Goal: Task Accomplishment & Management: Manage account settings

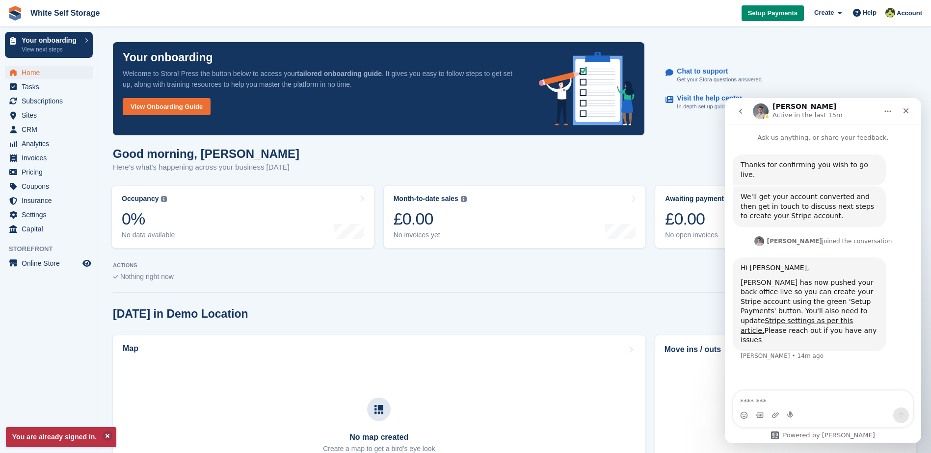
click at [795, 399] on textarea "Message…" at bounding box center [823, 399] width 180 height 17
type textarea "**********"
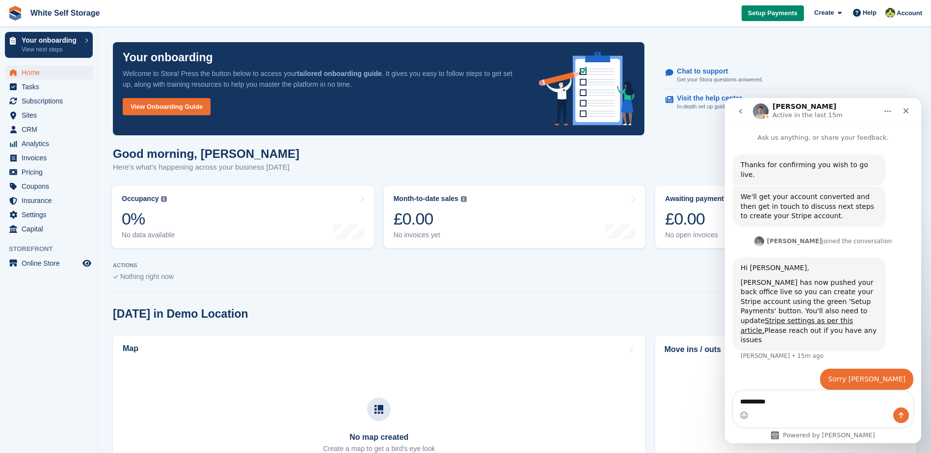
type textarea "**********"
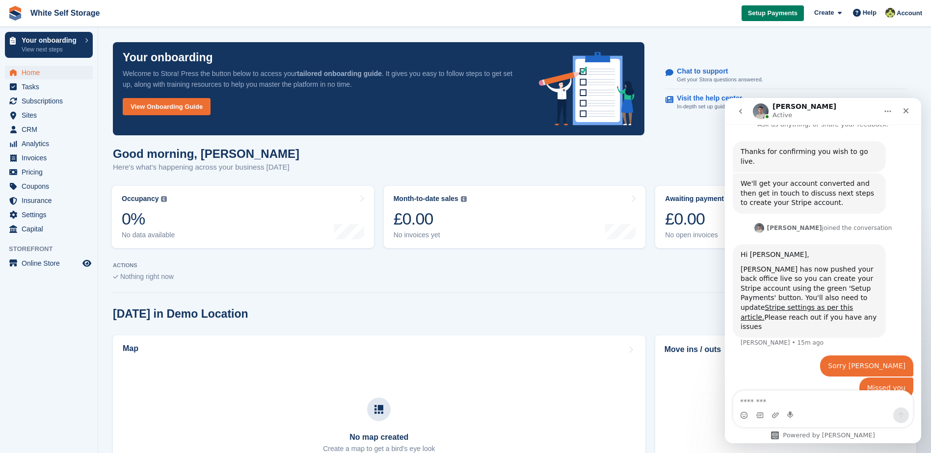
click at [777, 10] on span "Setup Payments" at bounding box center [773, 13] width 50 height 10
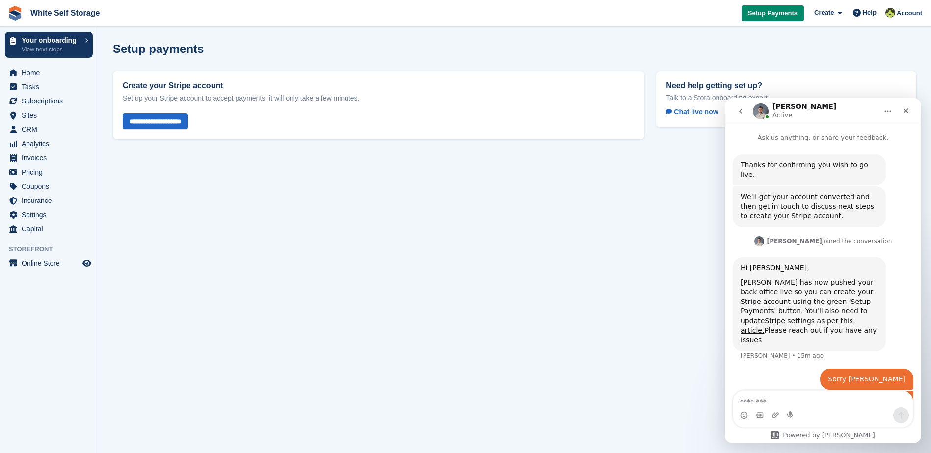
scroll to position [13, 0]
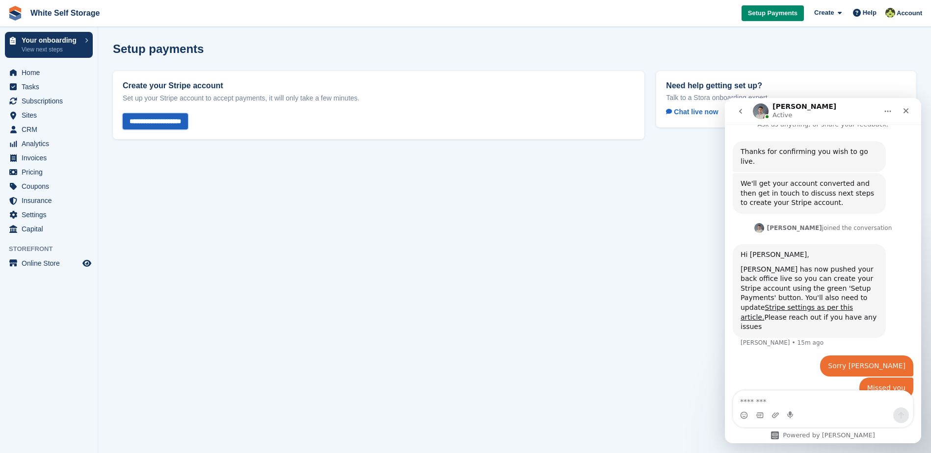
click at [168, 120] on input "**********" at bounding box center [155, 121] width 65 height 16
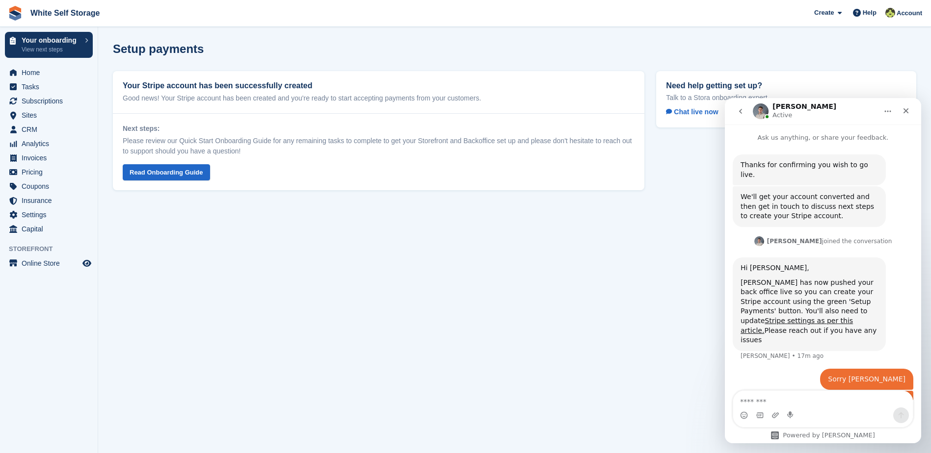
scroll to position [13, 0]
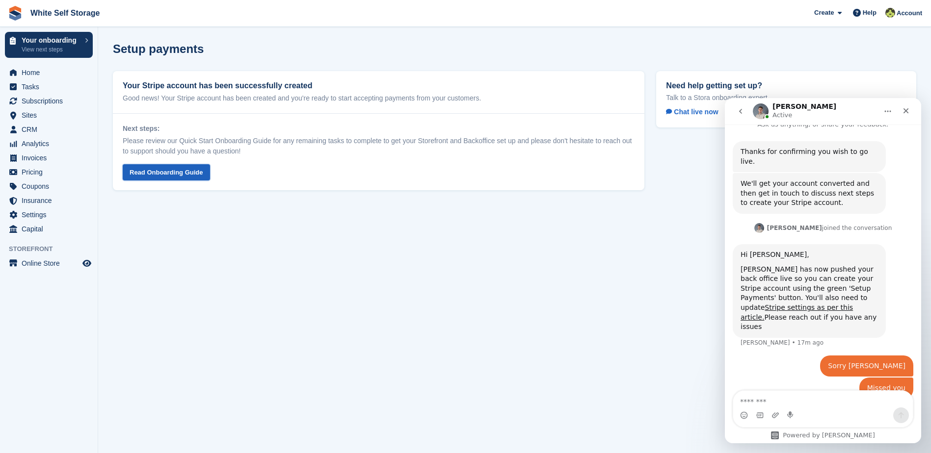
click at [164, 174] on link "Read Onboarding Guide" at bounding box center [166, 172] width 87 height 16
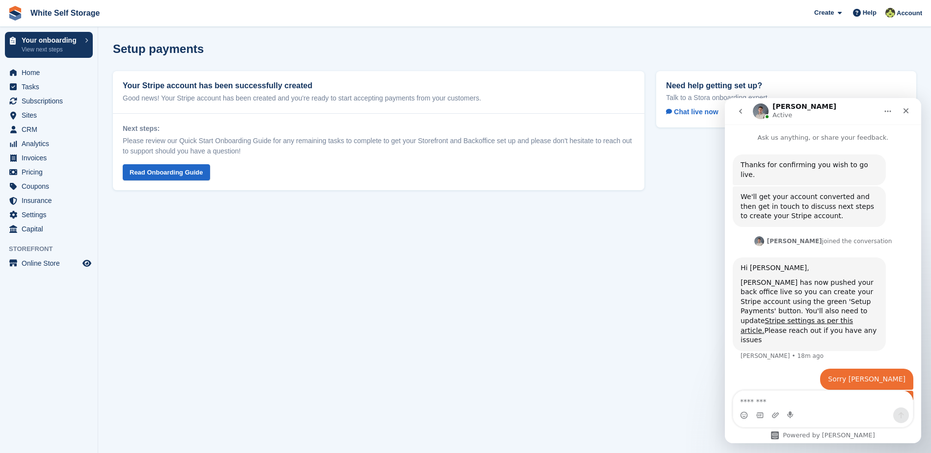
scroll to position [13, 0]
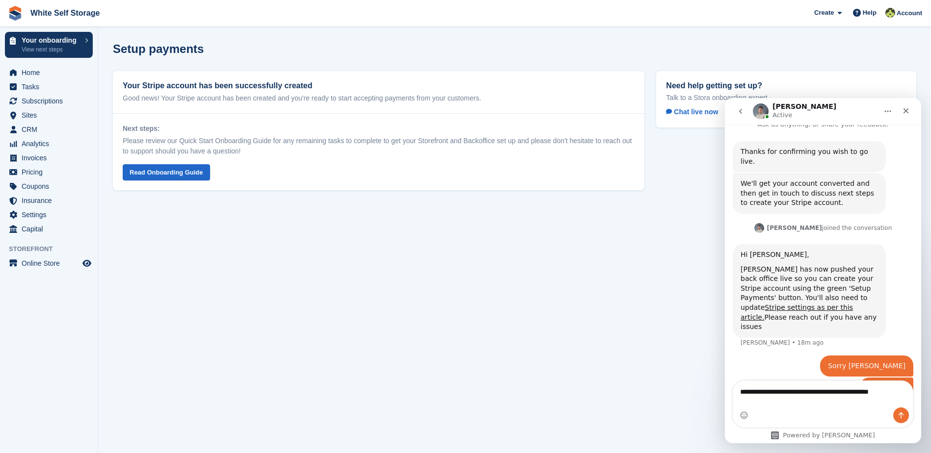
type textarea "**********"
click at [894, 413] on button "Send a message…" at bounding box center [901, 416] width 16 height 16
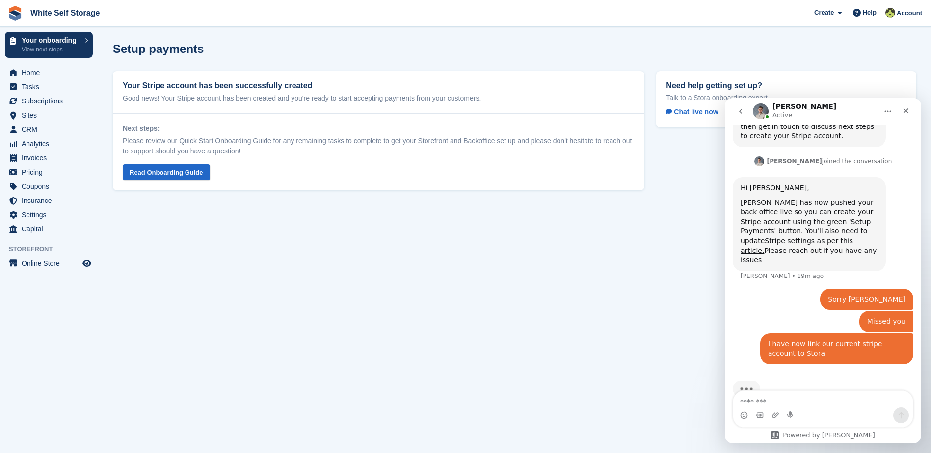
scroll to position [83, 0]
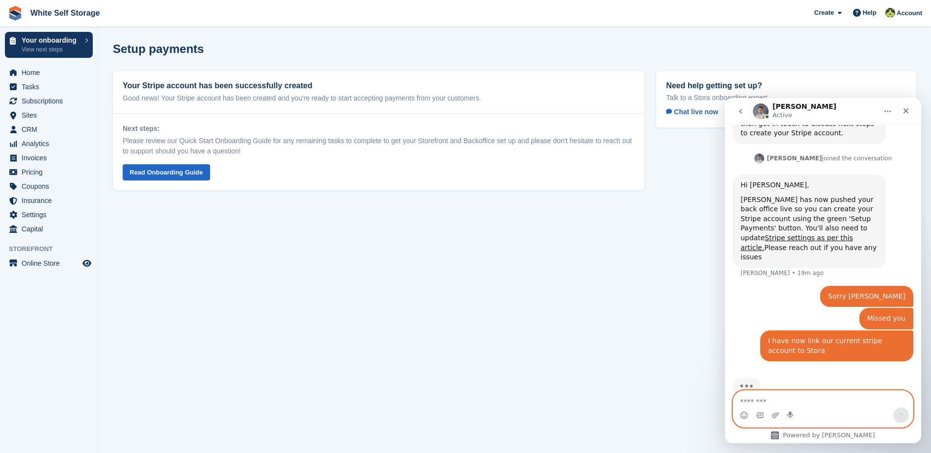
click at [804, 399] on textarea "Message…" at bounding box center [823, 399] width 180 height 17
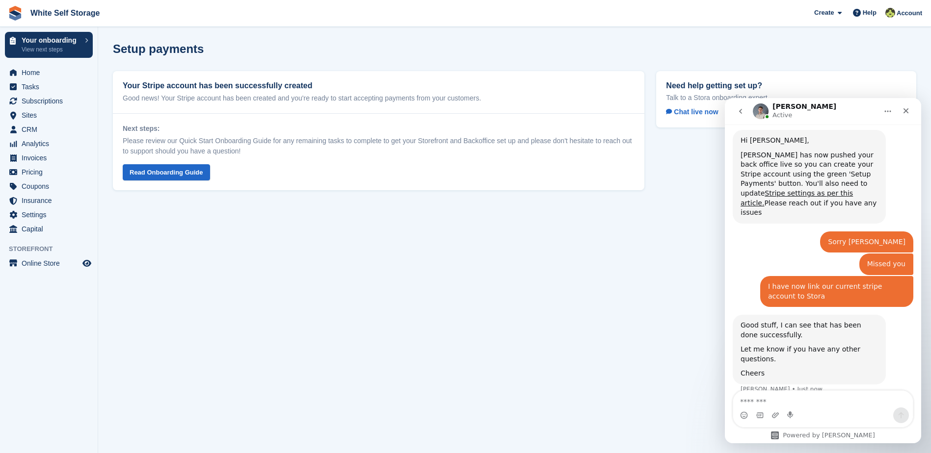
scroll to position [151, 0]
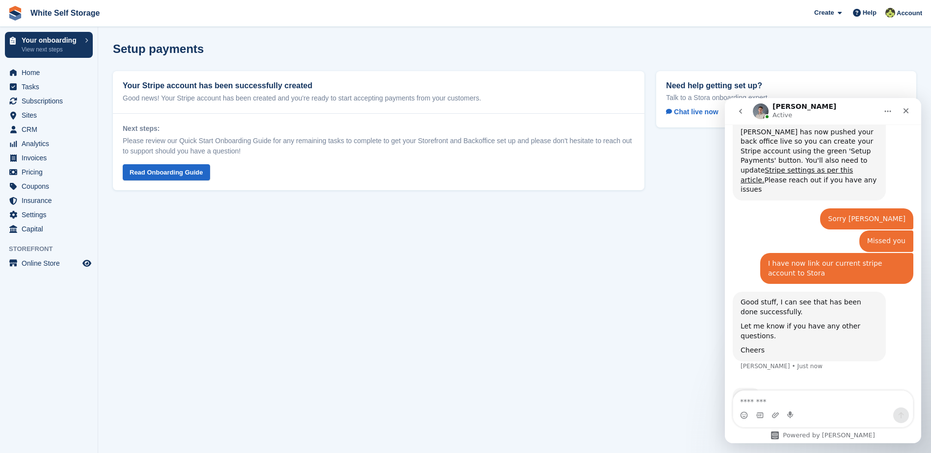
click at [798, 383] on div "Typing" at bounding box center [823, 402] width 181 height 38
click at [794, 397] on textarea "Message…" at bounding box center [823, 399] width 180 height 17
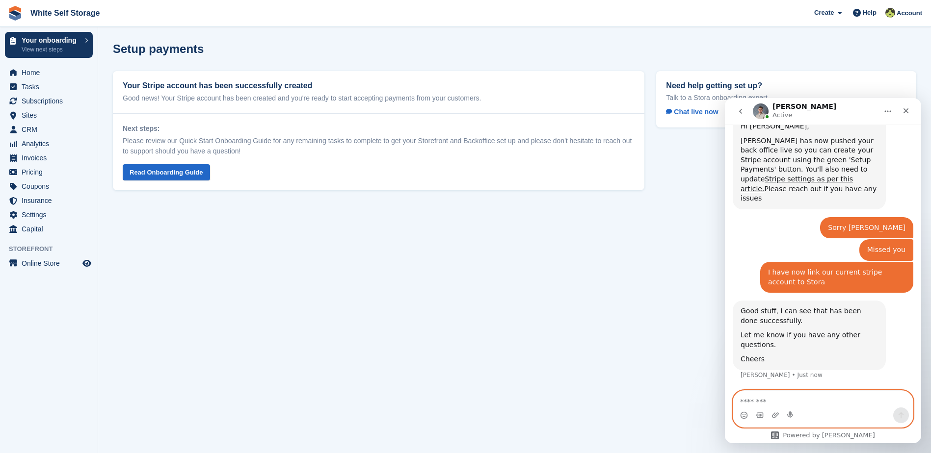
scroll to position [113, 0]
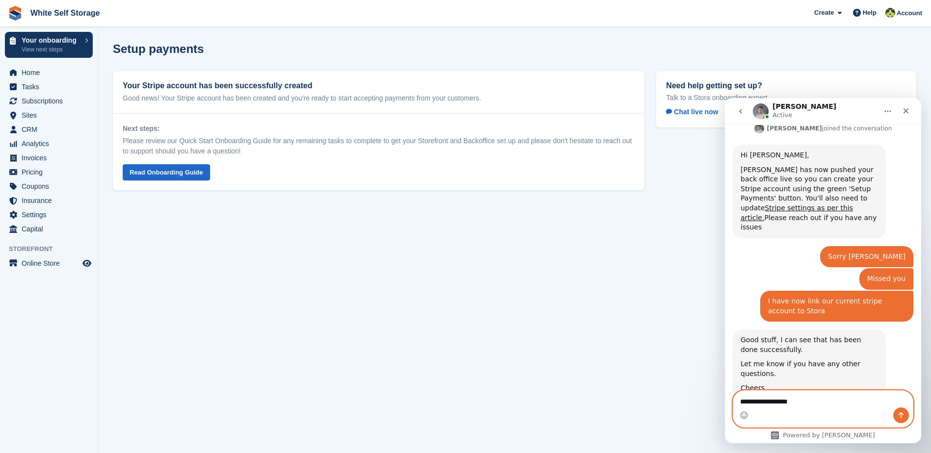
type textarea "**********"
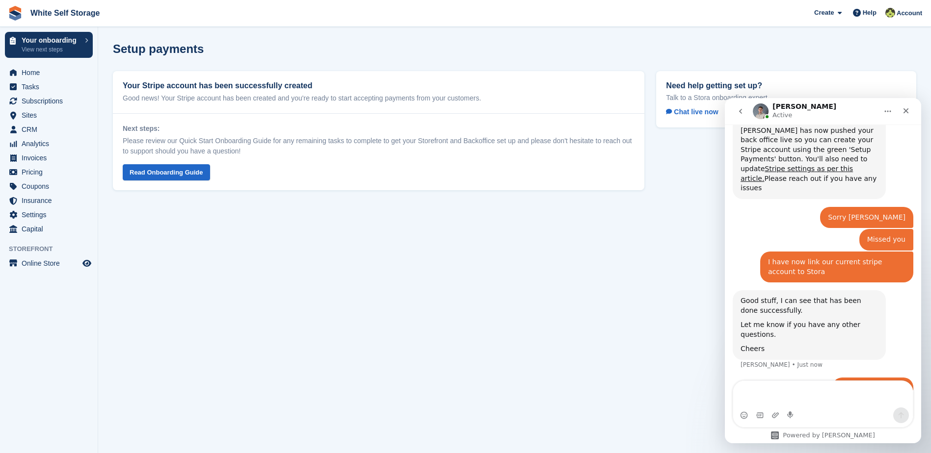
click at [713, 341] on section "Setup payments Your Stripe account has been successfully created Good news! You…" at bounding box center [514, 226] width 833 height 453
click at [905, 109] on icon "Close" at bounding box center [906, 111] width 8 height 8
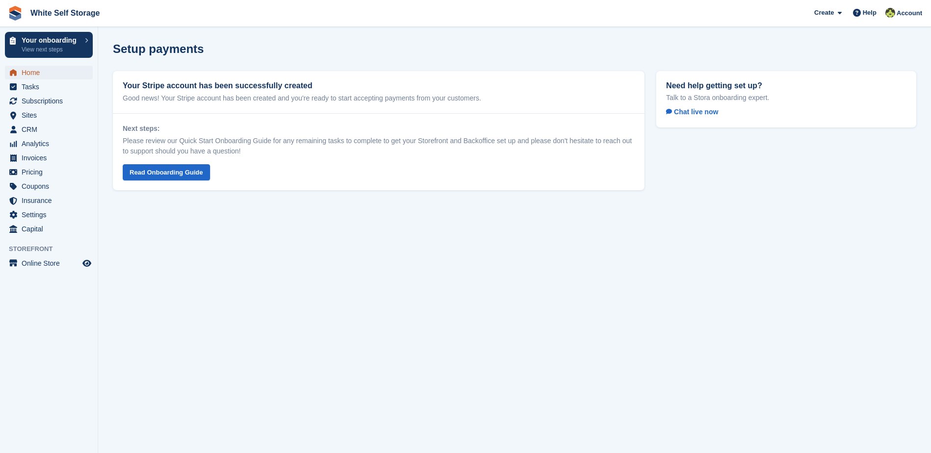
click at [28, 74] on span "Home" at bounding box center [51, 73] width 59 height 14
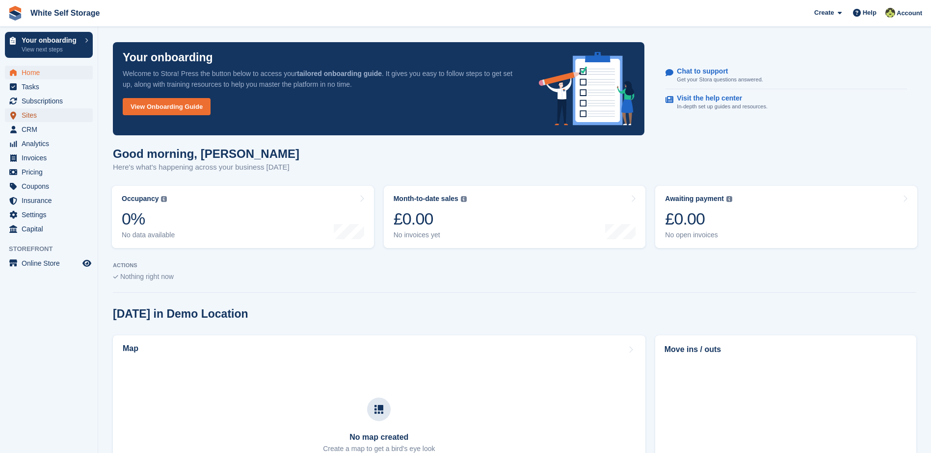
click at [28, 116] on span "Sites" at bounding box center [51, 115] width 59 height 14
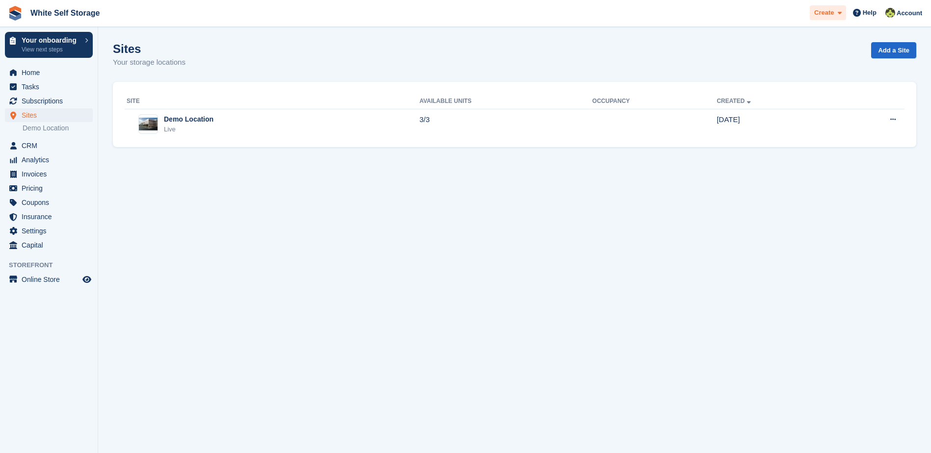
click at [840, 16] on icon at bounding box center [840, 13] width 4 height 6
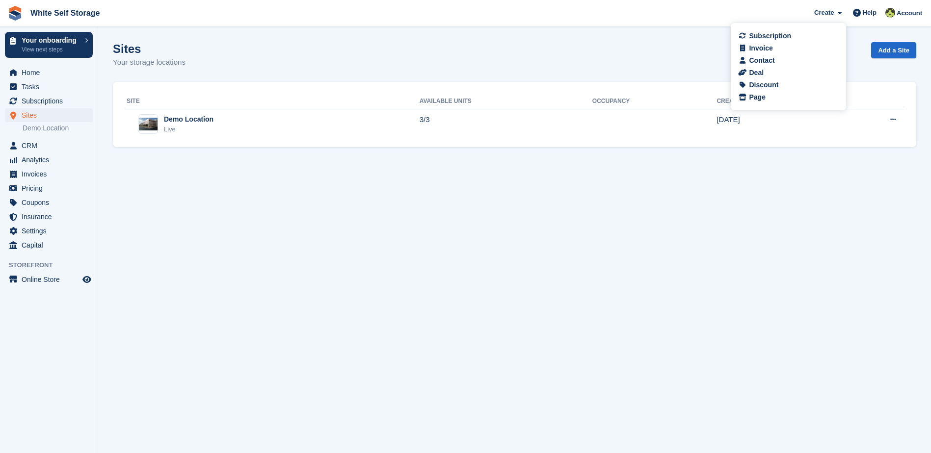
click at [489, 60] on div "Sites Your storage locations Add a Site" at bounding box center [514, 61] width 803 height 38
click at [19, 74] on link "Home" at bounding box center [49, 73] width 88 height 14
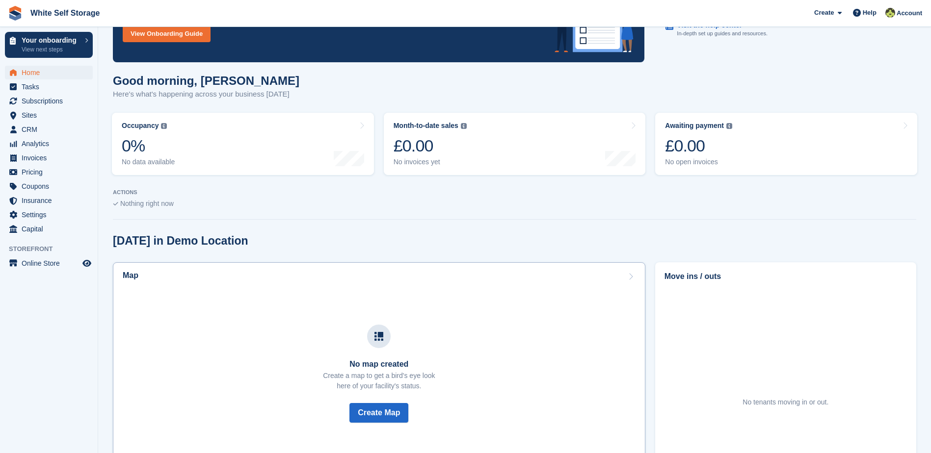
scroll to position [280, 0]
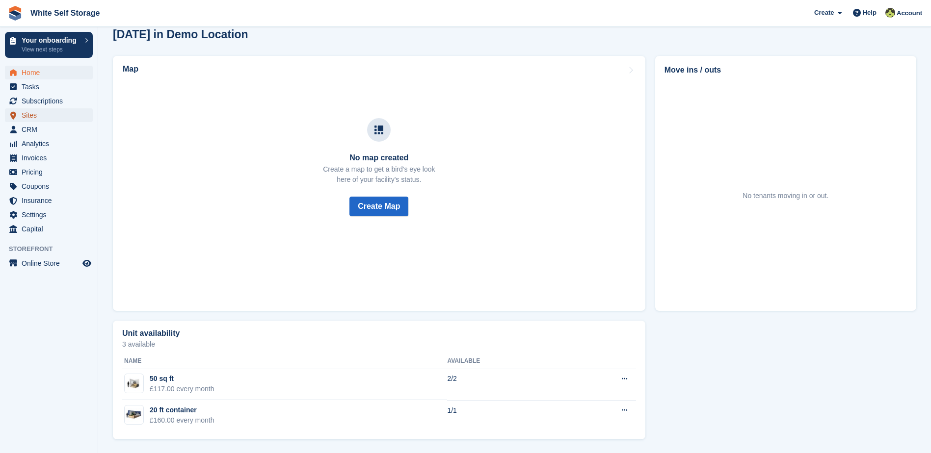
click at [30, 111] on span "Sites" at bounding box center [51, 115] width 59 height 14
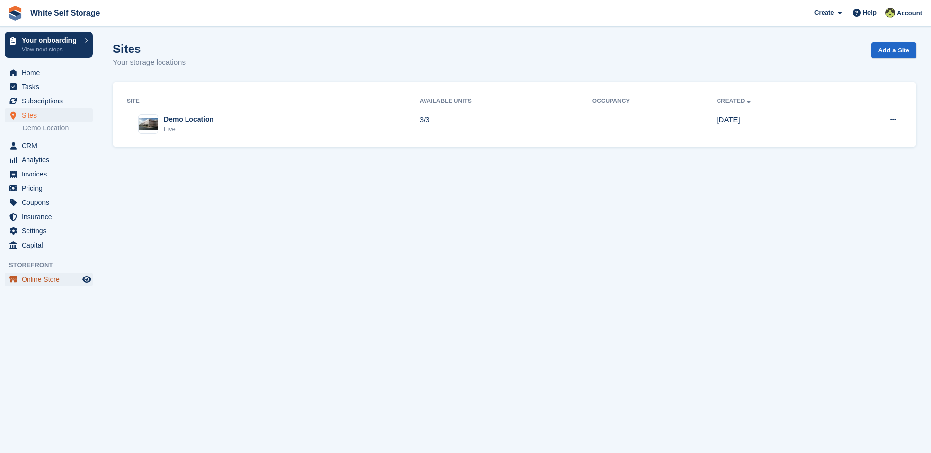
click at [38, 279] on span "Online Store" at bounding box center [51, 280] width 59 height 14
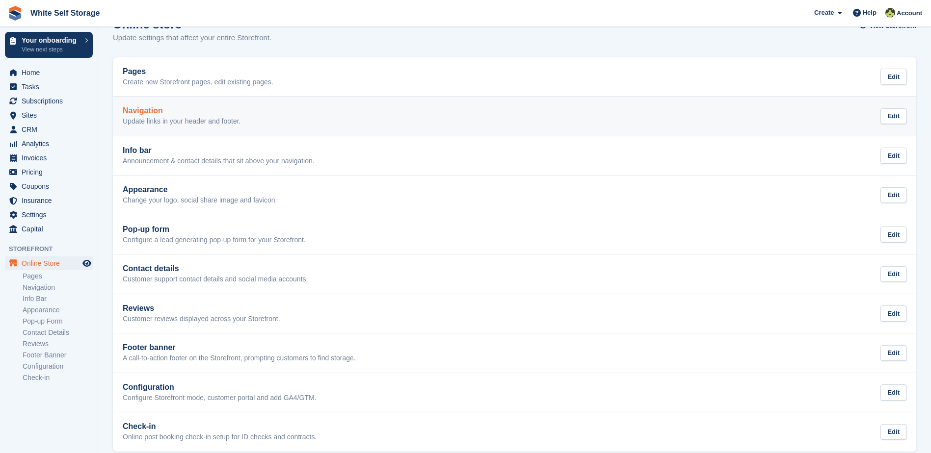
scroll to position [38, 0]
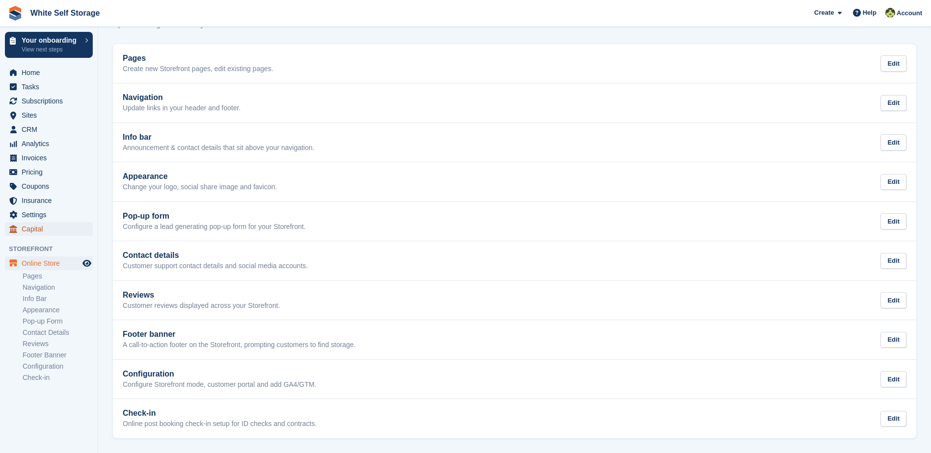
click at [41, 225] on span "Capital" at bounding box center [51, 229] width 59 height 14
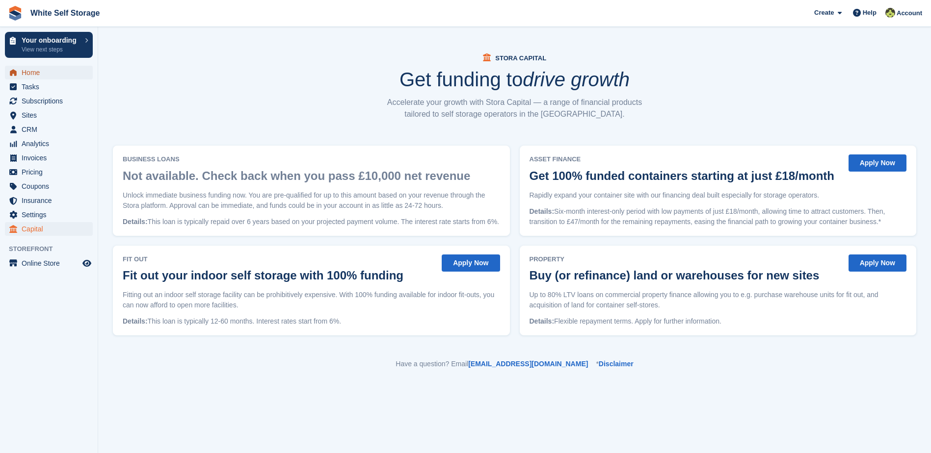
click at [25, 77] on span "Home" at bounding box center [51, 73] width 59 height 14
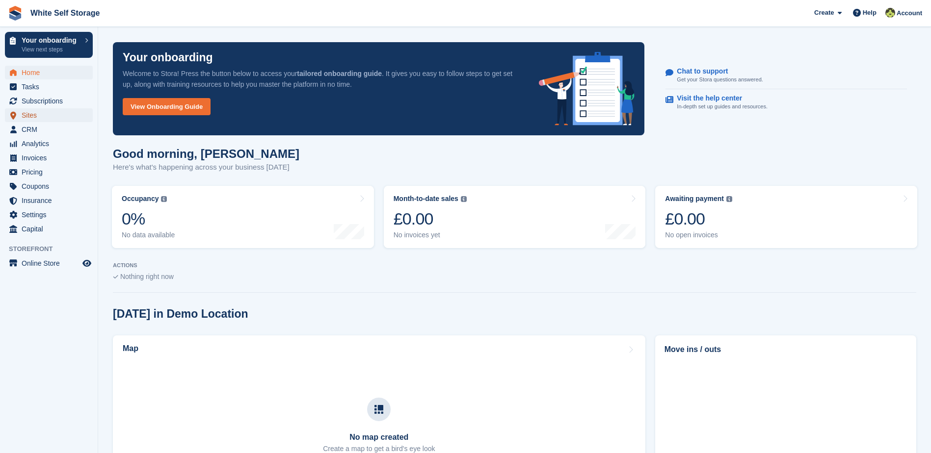
click at [33, 119] on span "Sites" at bounding box center [51, 115] width 59 height 14
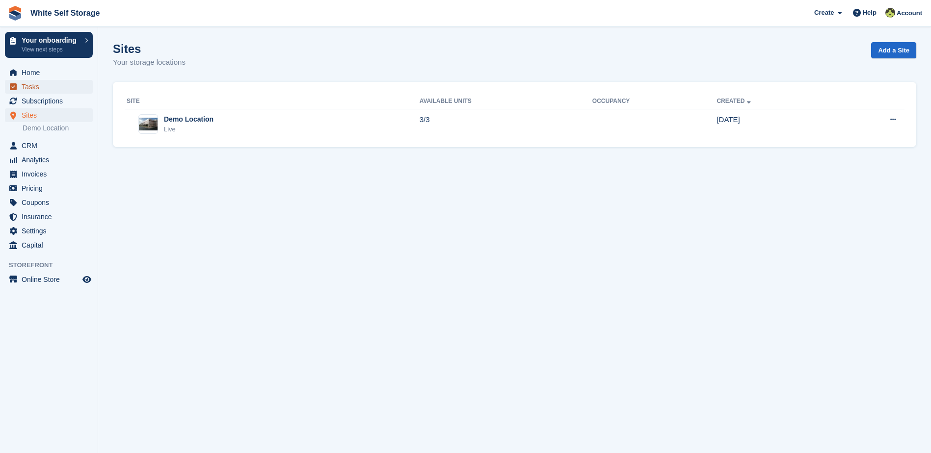
click at [51, 89] on span "Tasks" at bounding box center [51, 87] width 59 height 14
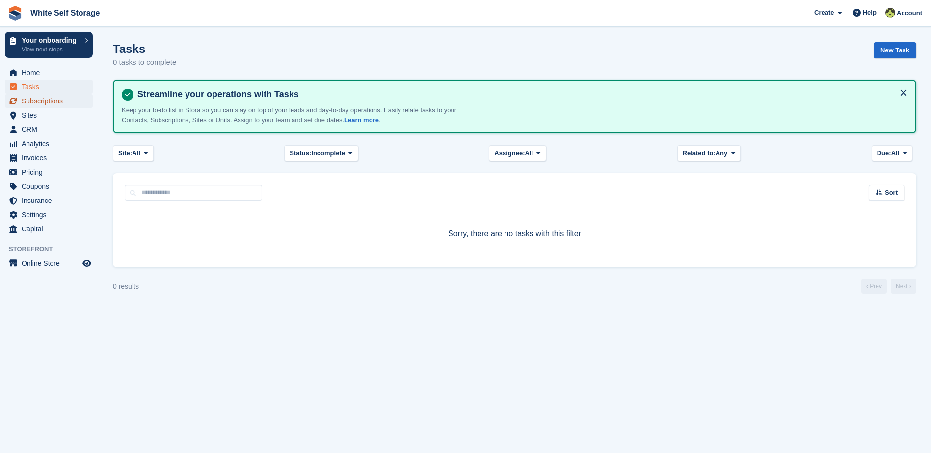
click at [42, 103] on span "Subscriptions" at bounding box center [51, 101] width 59 height 14
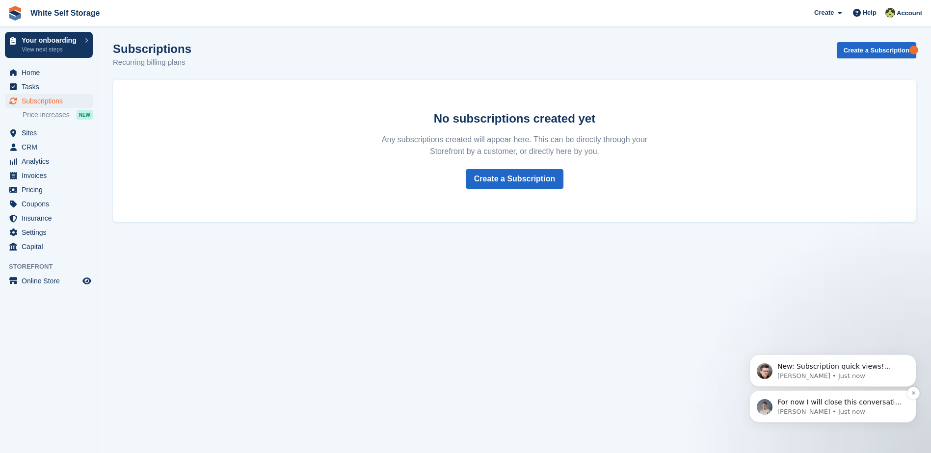
click at [829, 414] on p "[PERSON_NAME] • Just now" at bounding box center [840, 412] width 127 height 9
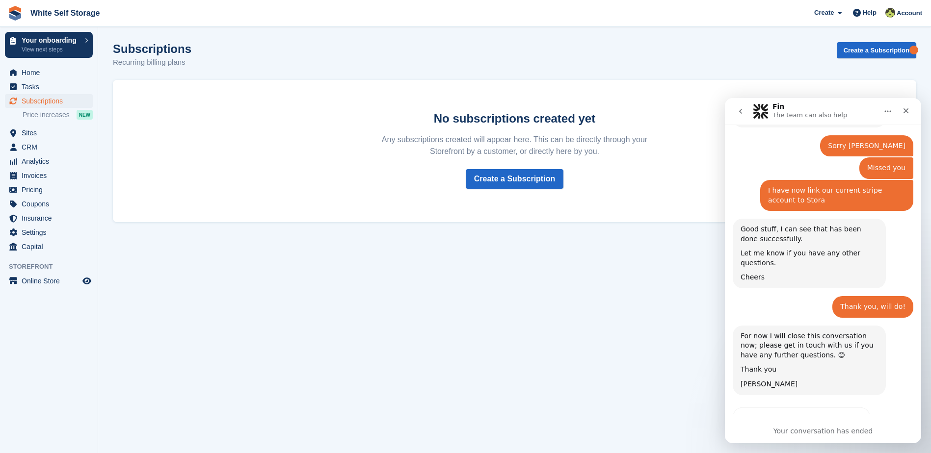
scroll to position [222, 0]
click at [905, 110] on icon "Close" at bounding box center [906, 110] width 5 height 5
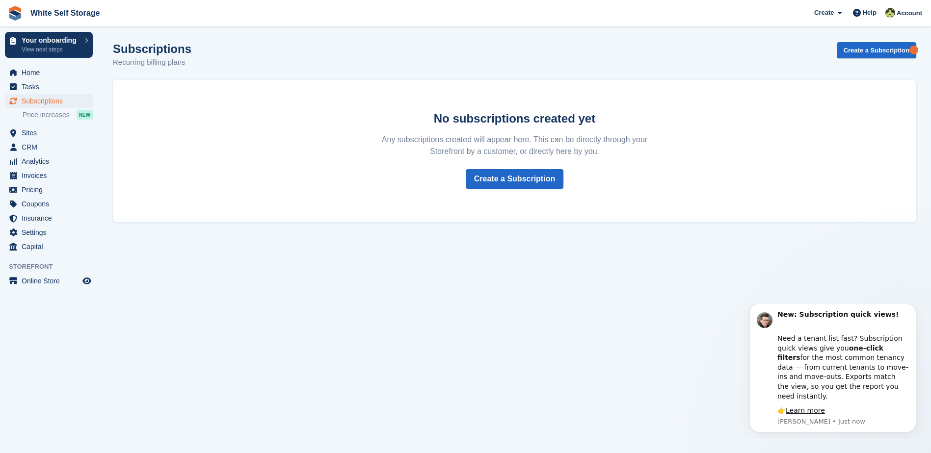
scroll to position [262, 0]
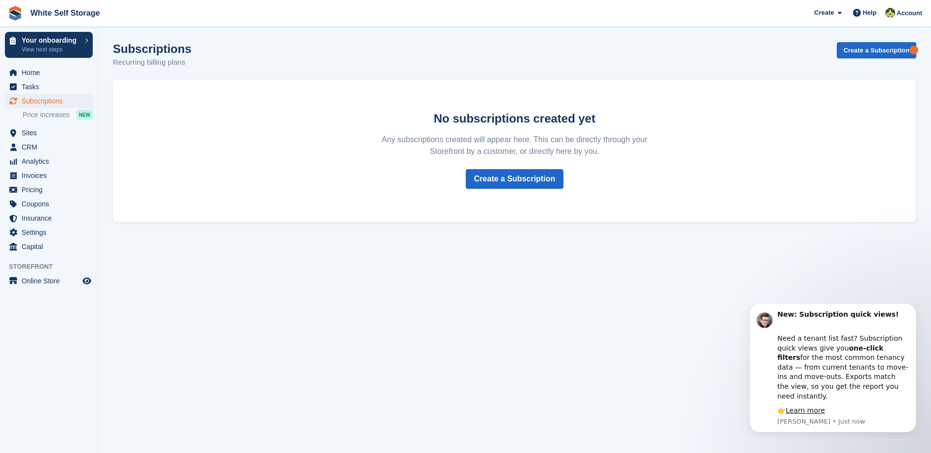
click at [822, 287] on section "Subscriptions Recurring billing plans Create a Subscription No subscriptions cr…" at bounding box center [514, 226] width 833 height 453
click at [914, 309] on icon "Dismiss notification" at bounding box center [913, 306] width 5 height 5
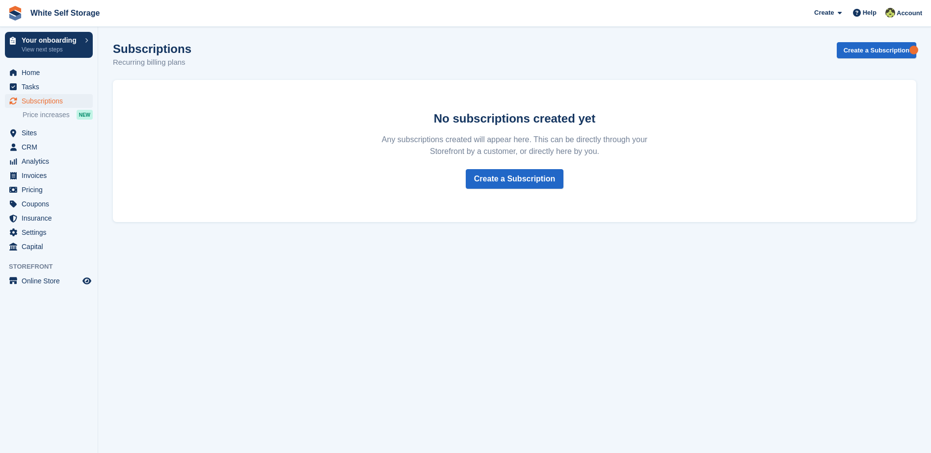
click at [597, 429] on section "Subscriptions Recurring billing plans Create a Subscription No subscriptions cr…" at bounding box center [514, 226] width 833 height 453
